Goal: Information Seeking & Learning: Learn about a topic

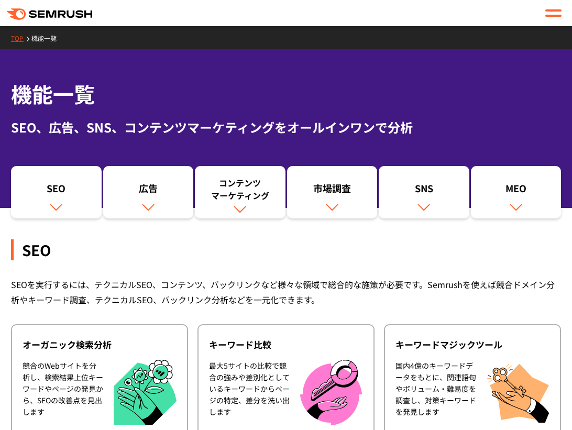
click at [24, 12] on icon at bounding box center [16, 14] width 19 height 12
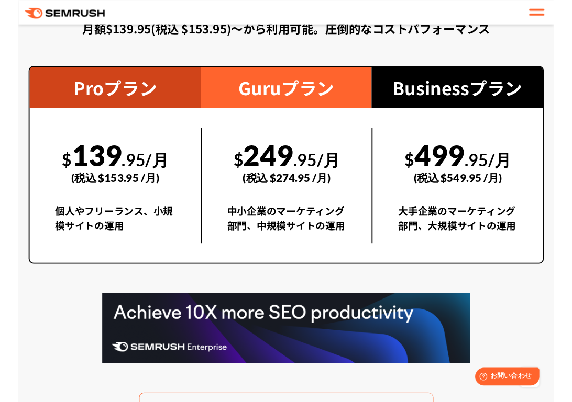
scroll to position [1832, 0]
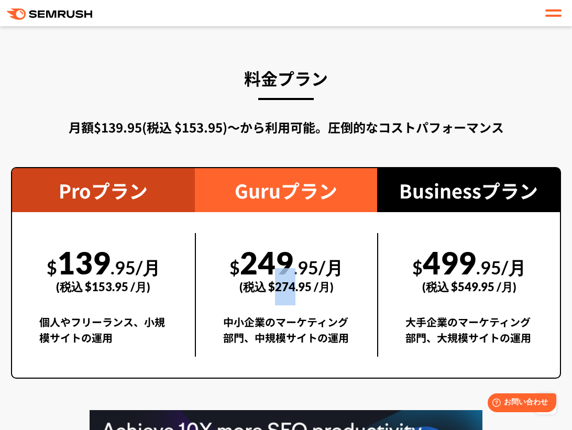
drag, startPoint x: 276, startPoint y: 285, endPoint x: 295, endPoint y: 286, distance: 18.9
click at [295, 286] on div "(税込 $274.95 /月)" at bounding box center [286, 286] width 127 height 37
copy div "274"
click at [212, 298] on div "$ 249 .95/月 (税込 $274.95 /月) 中小企業のマーケティング部門、中規模サイトの運用" at bounding box center [286, 295] width 183 height 124
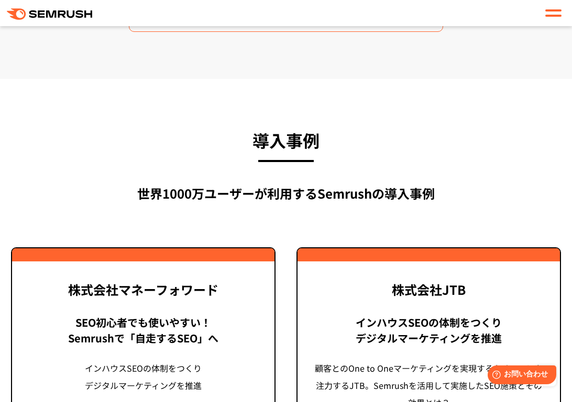
scroll to position [2198, 0]
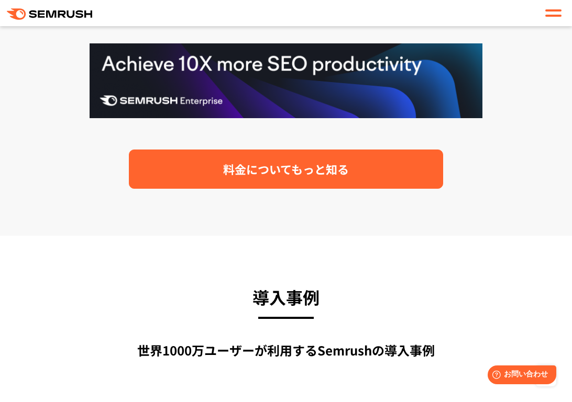
click at [281, 175] on span "料金についてもっと知る" at bounding box center [286, 169] width 126 height 18
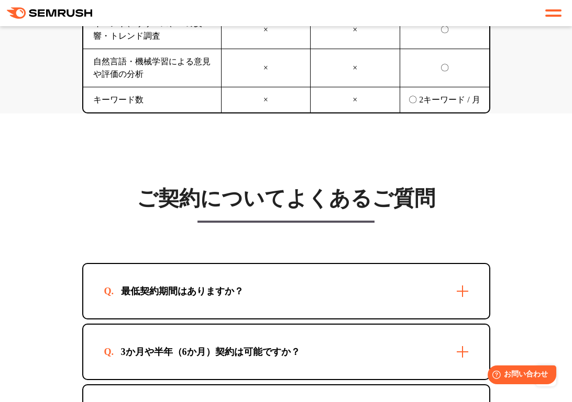
scroll to position [3321, 0]
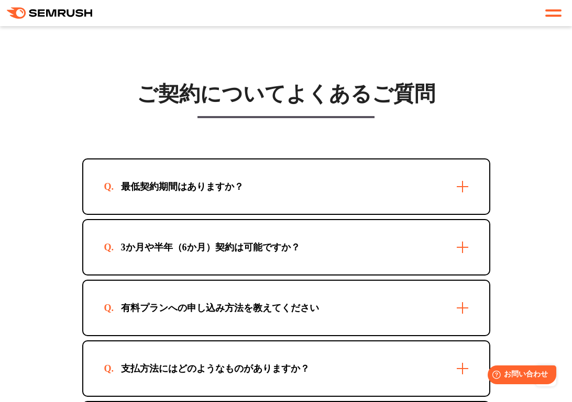
click at [451, 160] on div "最低契約期間はありますか？" at bounding box center [286, 187] width 406 height 54
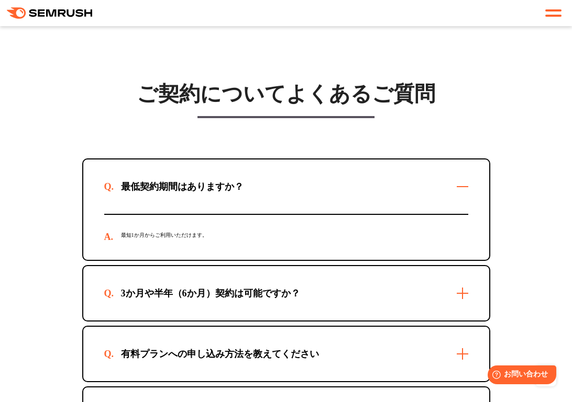
scroll to position [3374, 0]
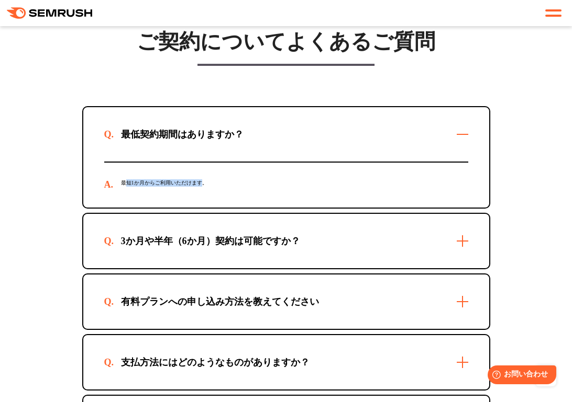
drag, startPoint x: 132, startPoint y: 161, endPoint x: 206, endPoint y: 163, distance: 74.3
click at [204, 163] on div "最短1か月からご利用いただけます。" at bounding box center [286, 185] width 364 height 45
click at [215, 165] on div "最短1か月からご利用いただけます。" at bounding box center [286, 185] width 364 height 45
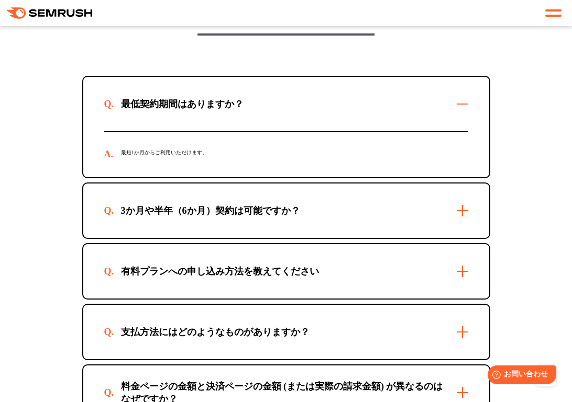
scroll to position [3426, 0]
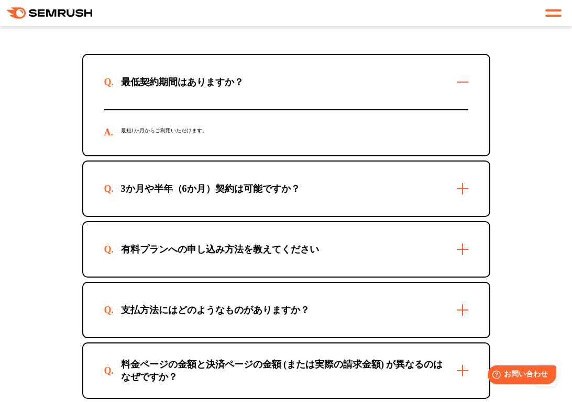
click at [385, 163] on div "3か月や半年（6か月）契約は可能ですか？" at bounding box center [286, 189] width 406 height 54
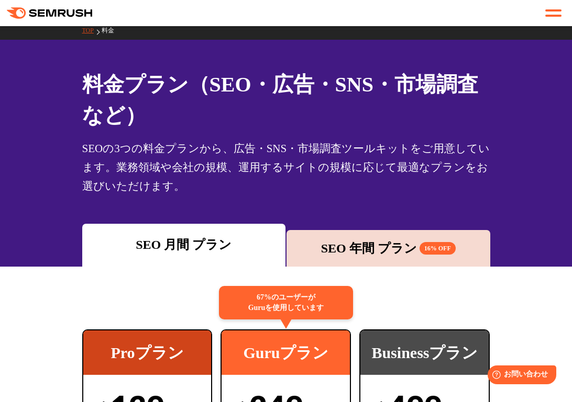
scroll to position [0, 0]
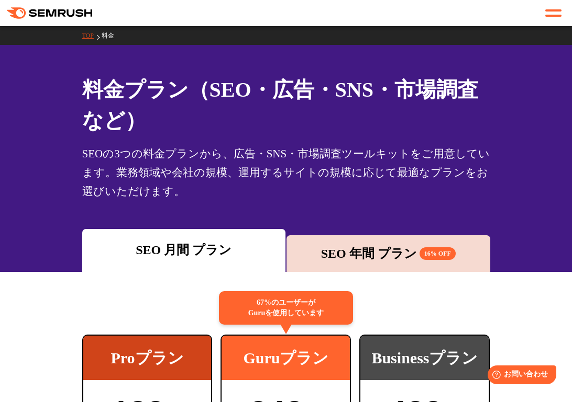
click at [543, 14] on div at bounding box center [552, 13] width 21 height 18
click at [545, 14] on div at bounding box center [553, 13] width 16 height 13
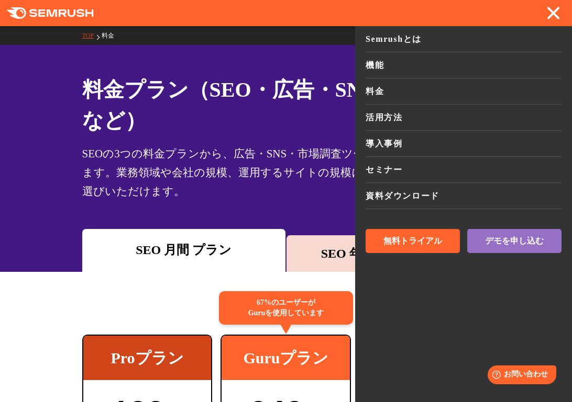
click at [29, 92] on div "料金プラン（SEO・広告・SNS・市場調査 など） SEOの3つの料金プランから、広告・SNS・市場調査ツールキットをご用意しています。業務領域や会社の規模、…" at bounding box center [286, 158] width 572 height 227
click at [546, 12] on div at bounding box center [553, 13] width 16 height 13
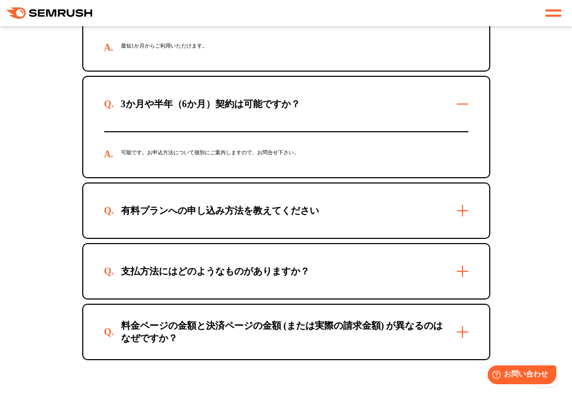
scroll to position [3559, 0]
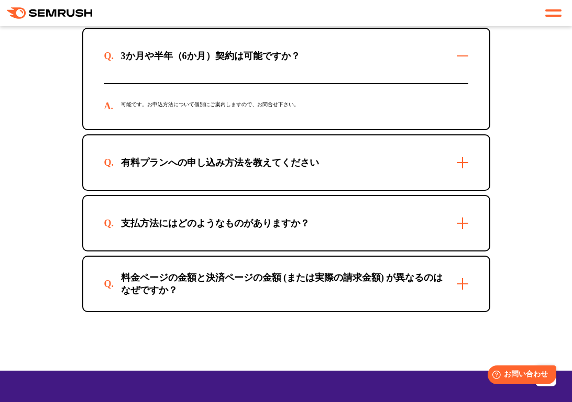
click at [226, 151] on div "有料プランへの申し込み方法を教えてください" at bounding box center [286, 163] width 406 height 54
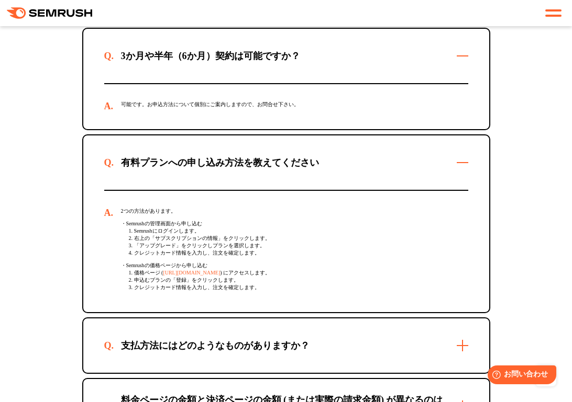
scroll to position [3611, 0]
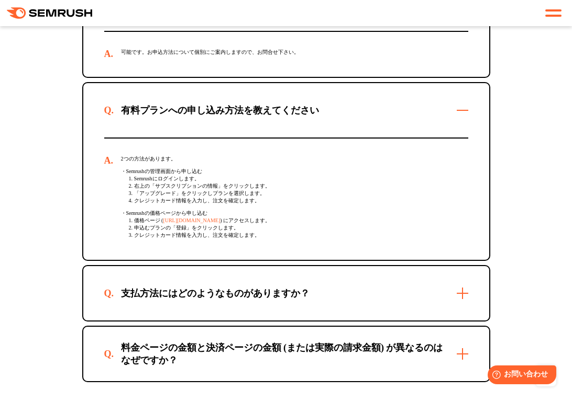
click at [160, 266] on div "支払方法にはどのようなものがありますか？" at bounding box center [286, 293] width 406 height 54
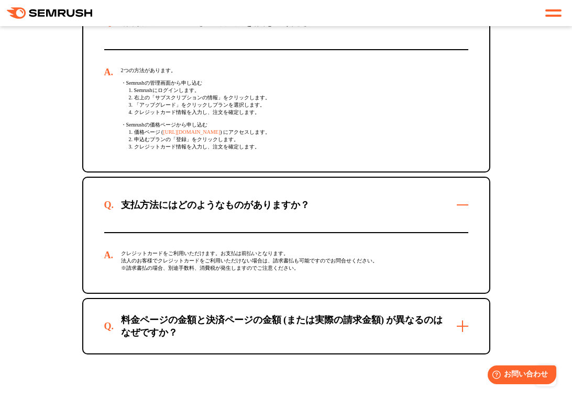
scroll to position [3716, 0]
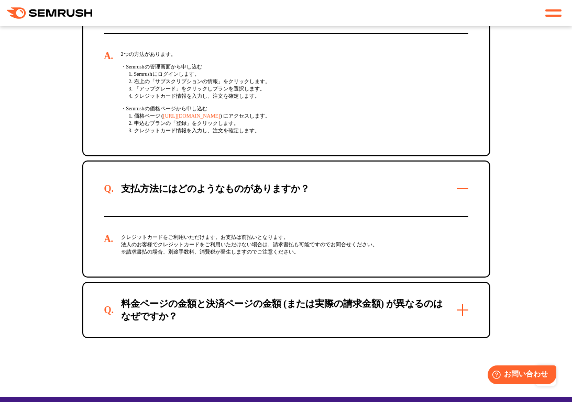
click at [148, 298] on div "料金ページの金額と決済ページの金額 (または実際の請求金額) が異なるのはなぜですか？" at bounding box center [286, 310] width 364 height 25
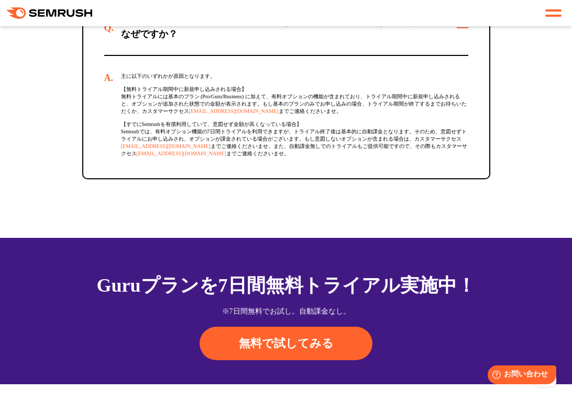
scroll to position [3978, 0]
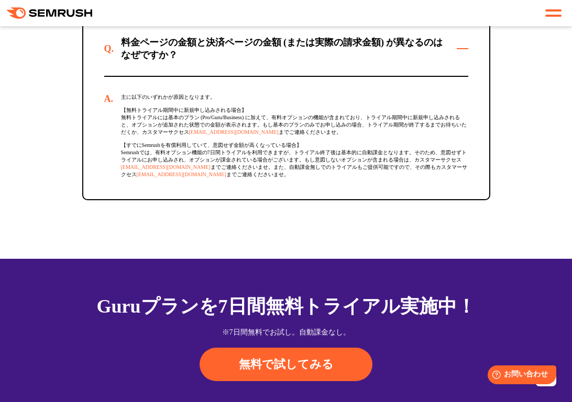
click at [548, 9] on div at bounding box center [553, 13] width 16 height 13
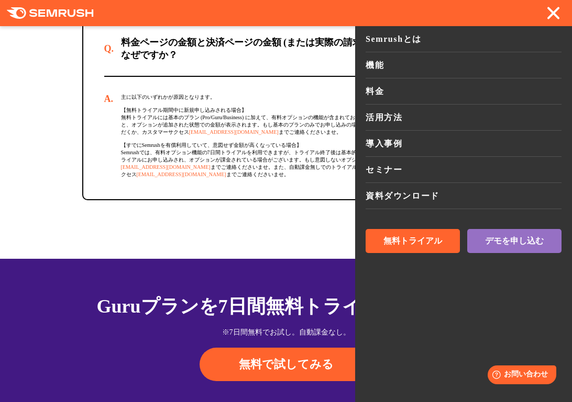
click at [548, 9] on span at bounding box center [552, 13] width 13 height 13
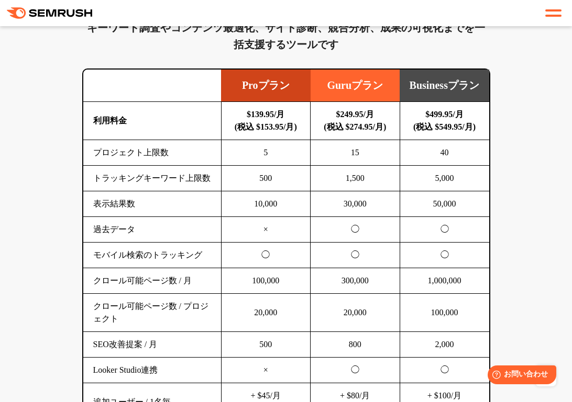
scroll to position [785, 0]
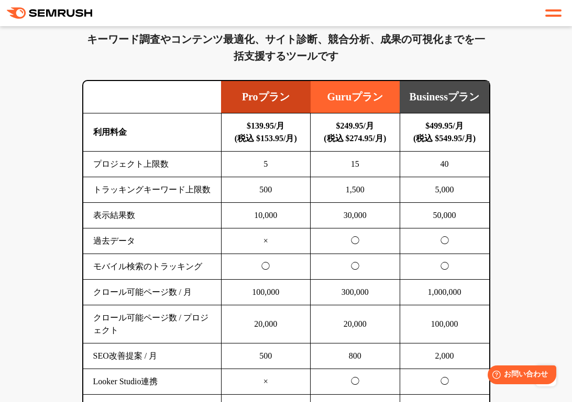
click at [165, 137] on td "利用料金" at bounding box center [152, 133] width 138 height 38
